Goal: Task Accomplishment & Management: Use online tool/utility

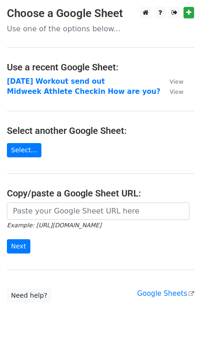
click at [41, 92] on strong "Midweek Athlete Checkin How are you?" at bounding box center [84, 91] width 154 height 8
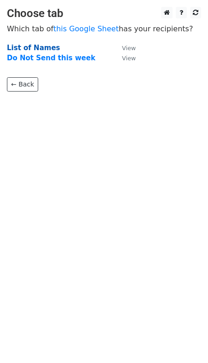
click at [34, 50] on strong "List of Names" at bounding box center [33, 48] width 53 height 8
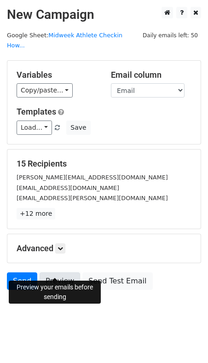
click at [55, 272] on link "Preview" at bounding box center [60, 280] width 40 height 17
click at [23, 272] on link "Send" at bounding box center [22, 280] width 30 height 17
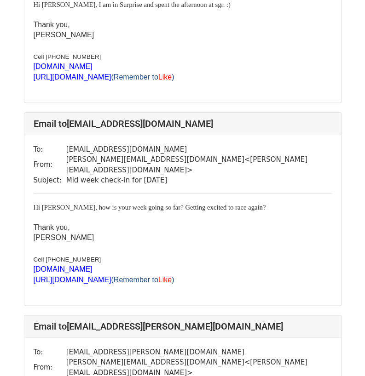
scroll to position [161, 0]
